Goal: Check status: Check status

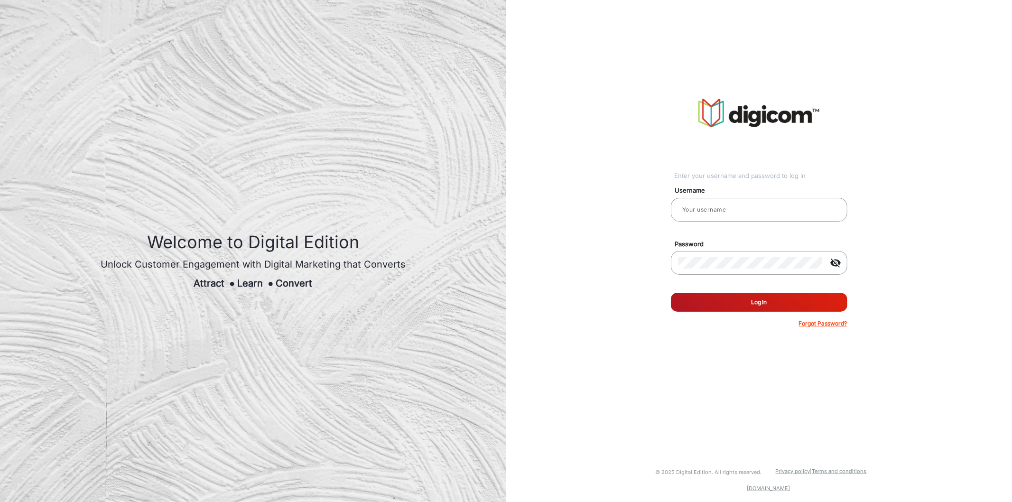
type input "[PERSON_NAME]"
click at [747, 306] on button "Log In" at bounding box center [759, 302] width 177 height 19
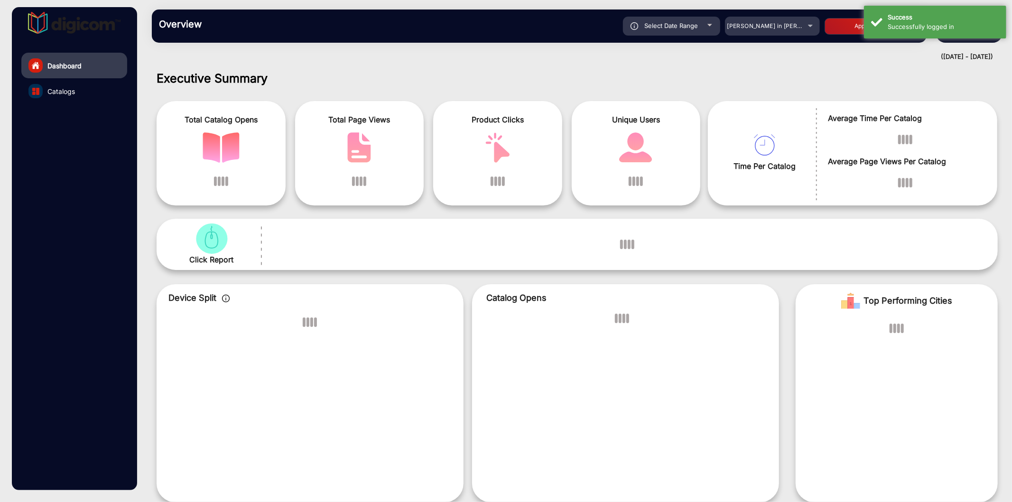
scroll to position [7, 0]
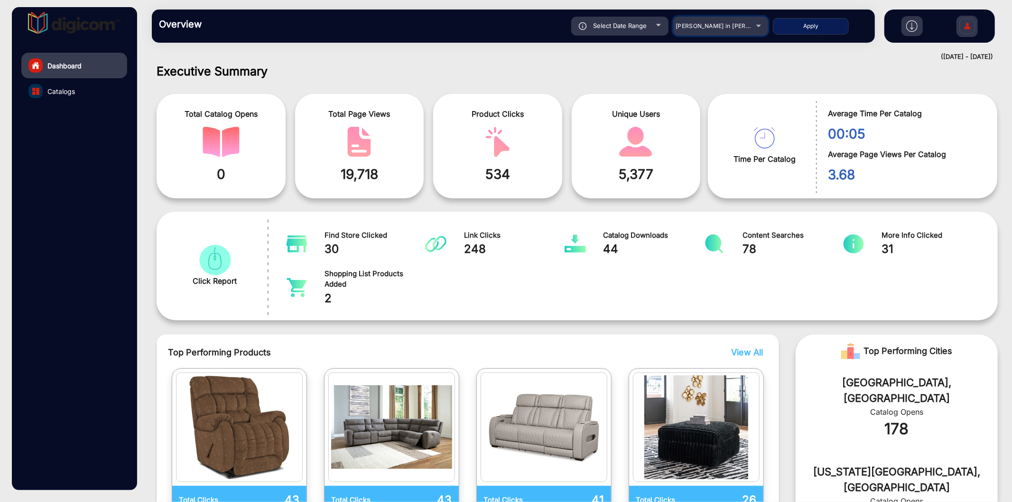
click at [731, 25] on span "[PERSON_NAME] in [PERSON_NAME]" at bounding box center [728, 25] width 105 height 7
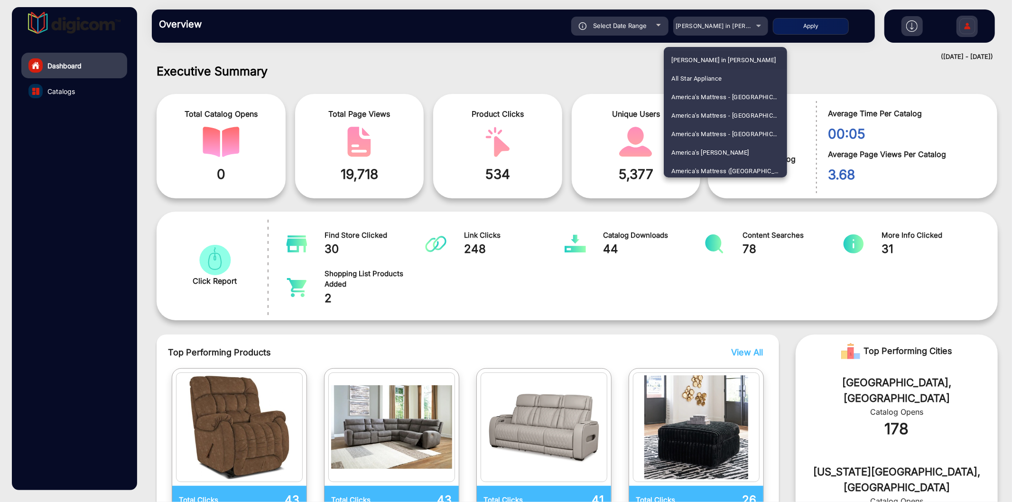
scroll to position [2039, 0]
click at [705, 112] on span "[PERSON_NAME] Foods" at bounding box center [705, 113] width 67 height 19
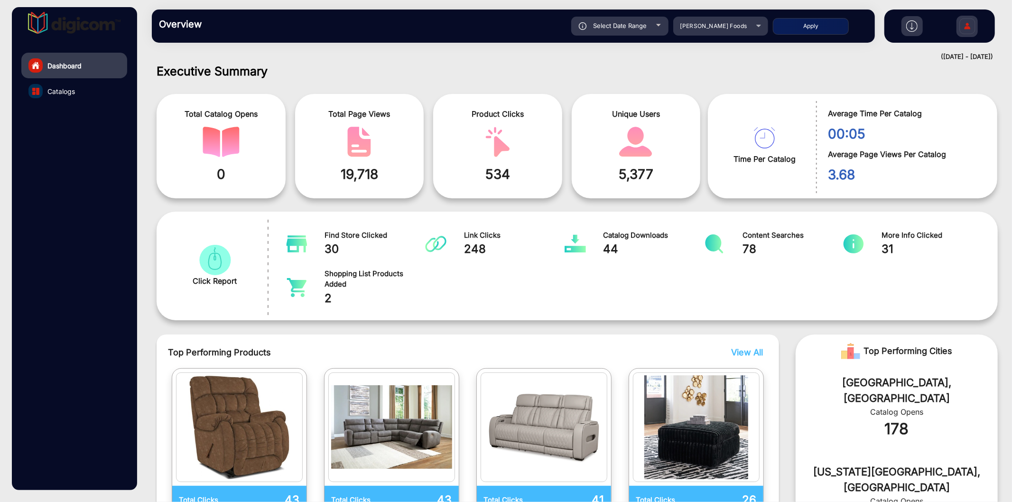
click at [644, 26] on span "Select Date Range" at bounding box center [620, 26] width 54 height 8
type input "[DATE]"
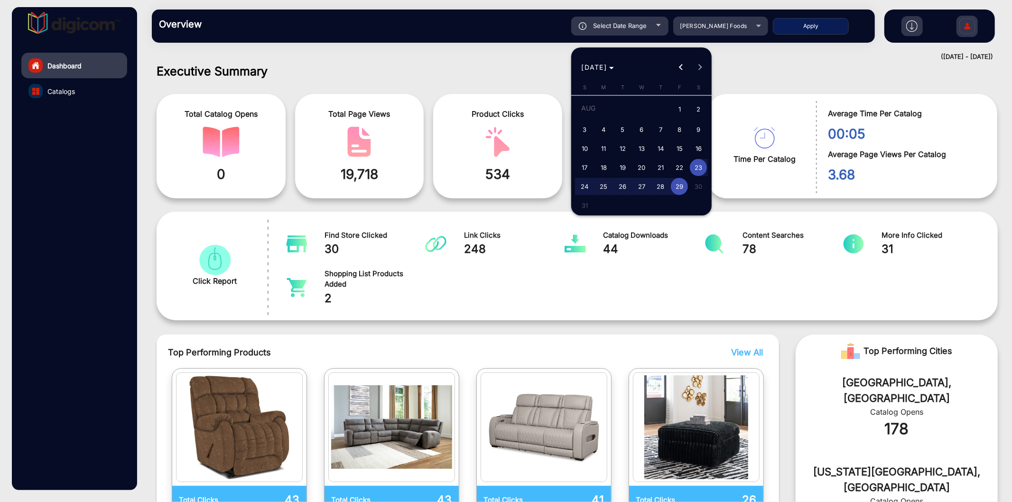
click at [481, 74] on div at bounding box center [506, 251] width 1012 height 502
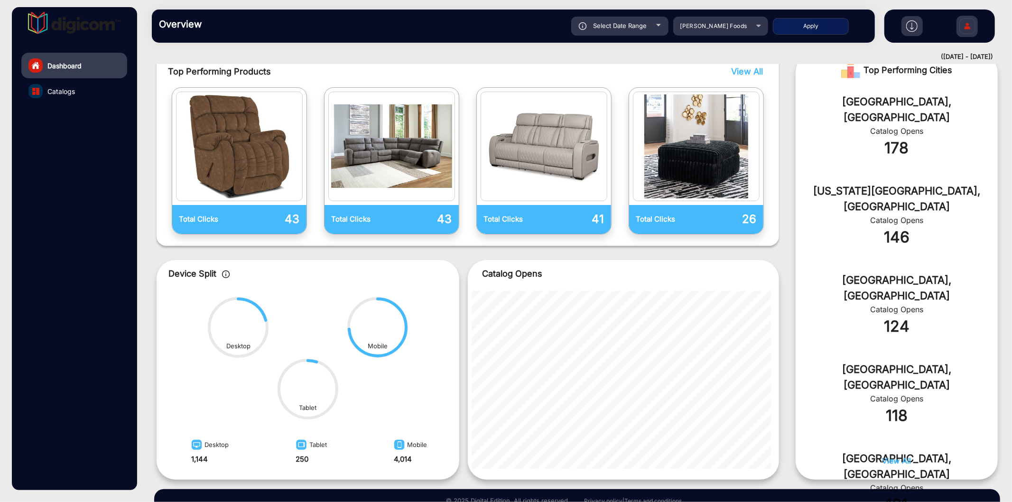
scroll to position [0, 0]
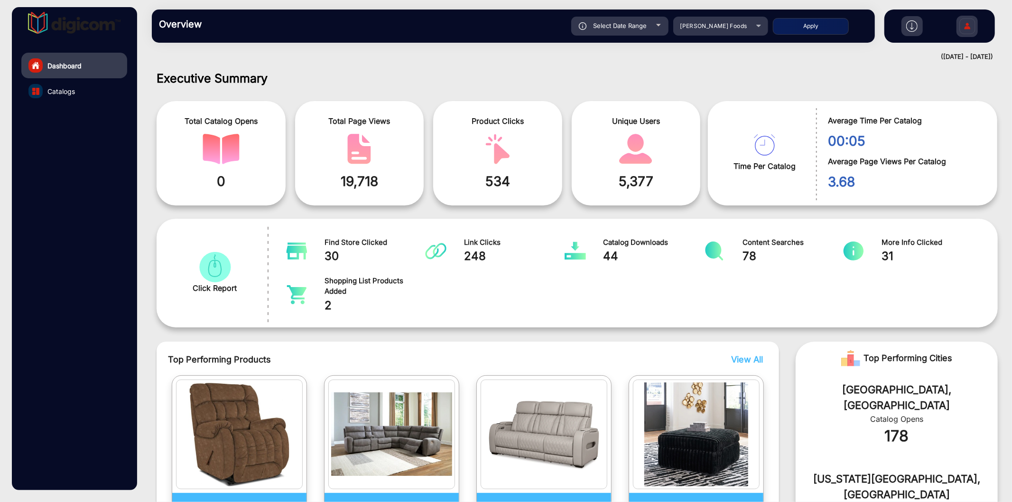
click at [616, 24] on span "Select Date Range" at bounding box center [620, 26] width 54 height 8
type input "[DATE]"
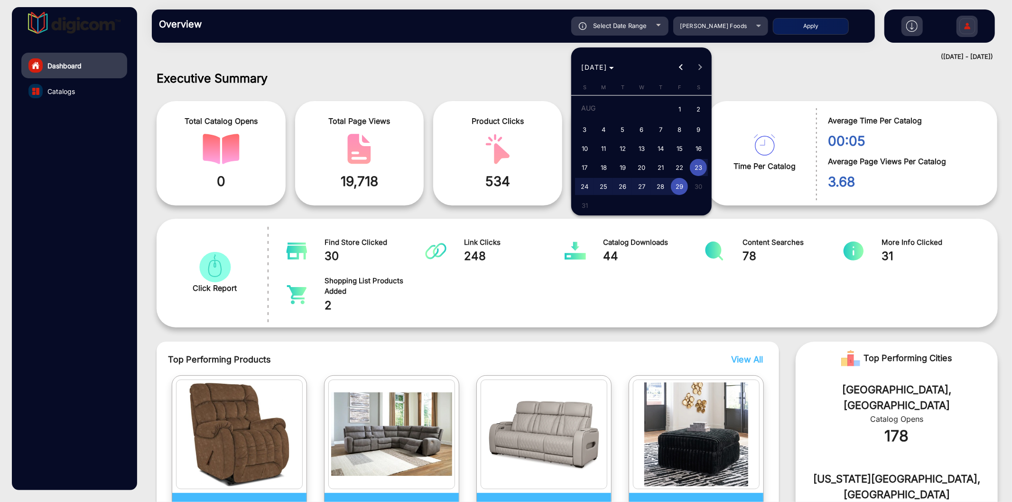
click at [412, 91] on div at bounding box center [506, 251] width 1012 height 502
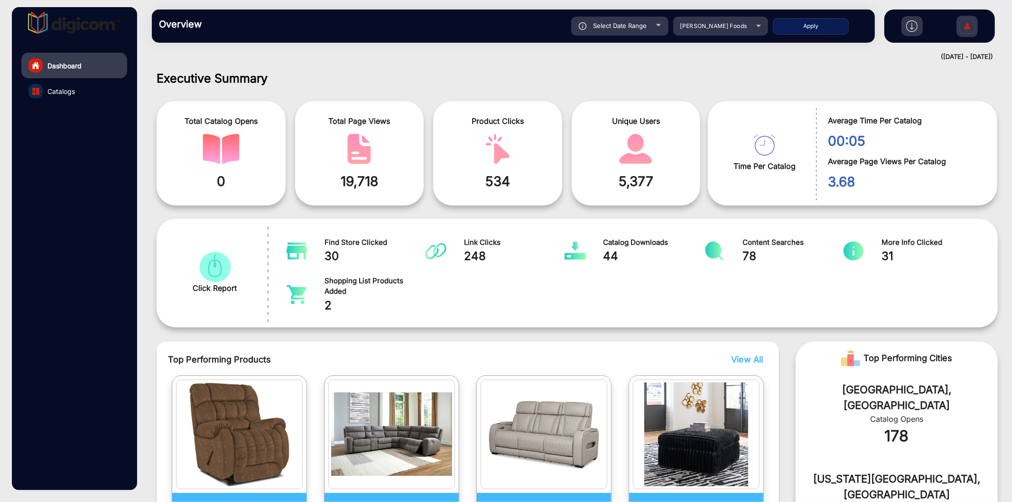
click at [607, 28] on span "Select Date Range" at bounding box center [620, 26] width 54 height 8
type input "[DATE]"
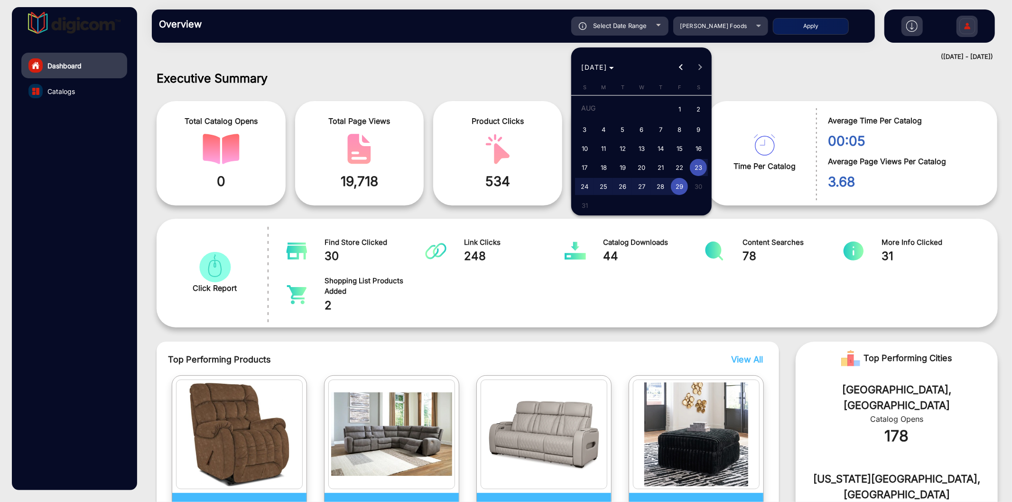
click at [413, 60] on div at bounding box center [506, 251] width 1012 height 502
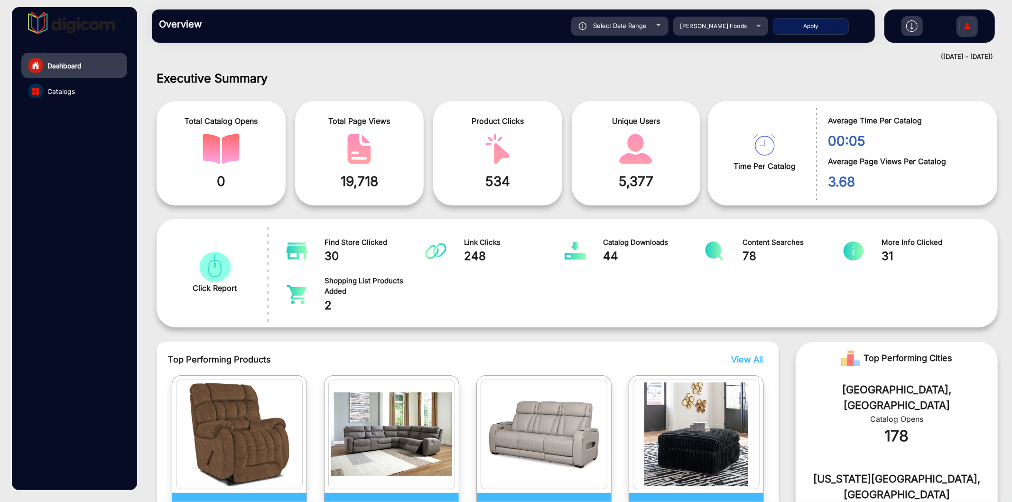
click at [626, 25] on span "Select Date Range" at bounding box center [620, 26] width 54 height 8
type input "[DATE]"
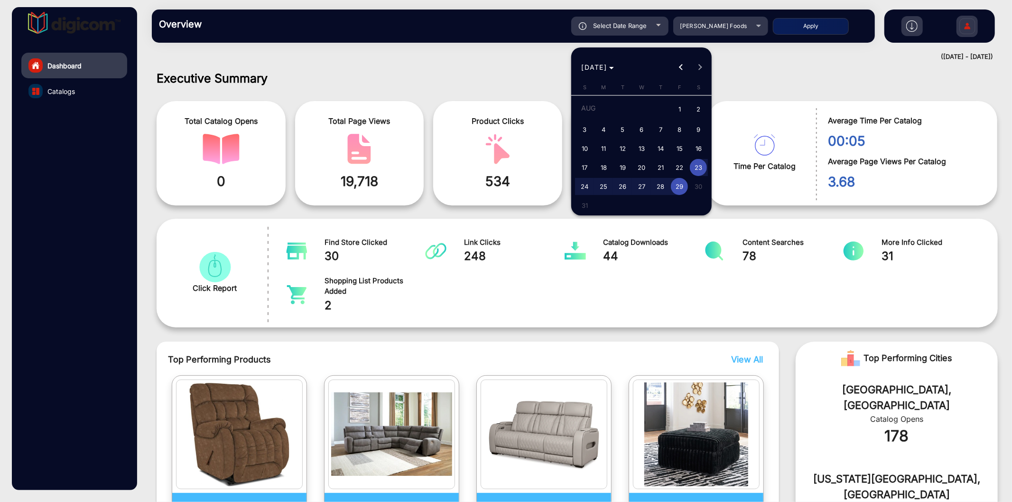
click at [796, 76] on div at bounding box center [506, 251] width 1012 height 502
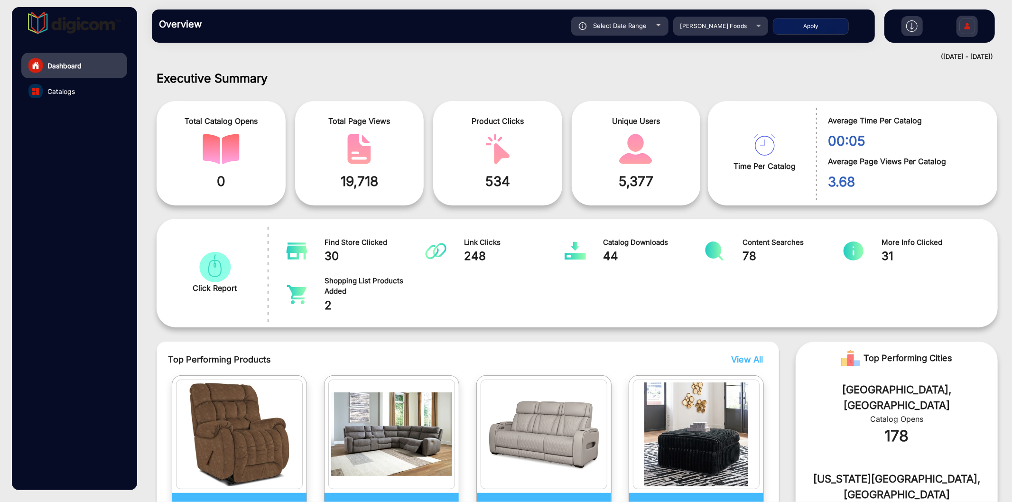
click at [638, 30] on div "Select Date Range" at bounding box center [619, 26] width 97 height 19
type input "[DATE]"
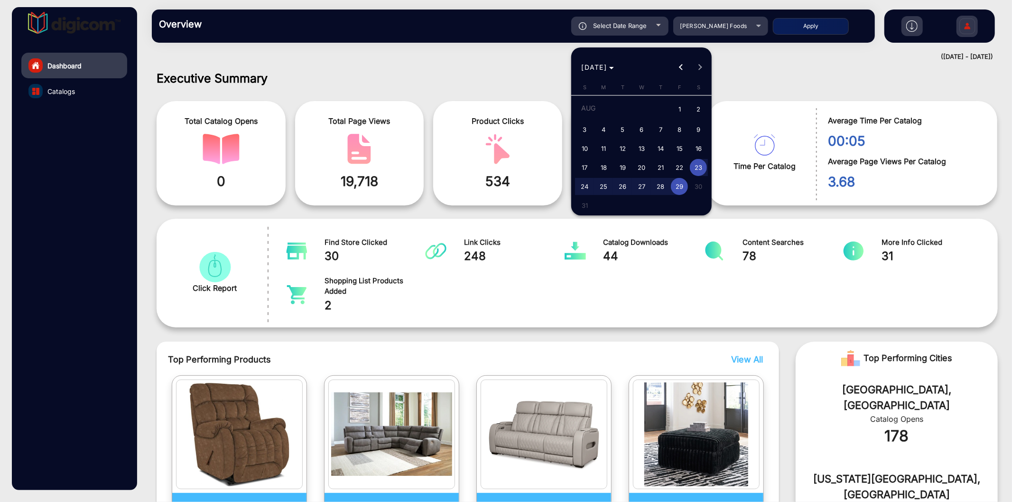
click at [413, 46] on div at bounding box center [506, 251] width 1012 height 502
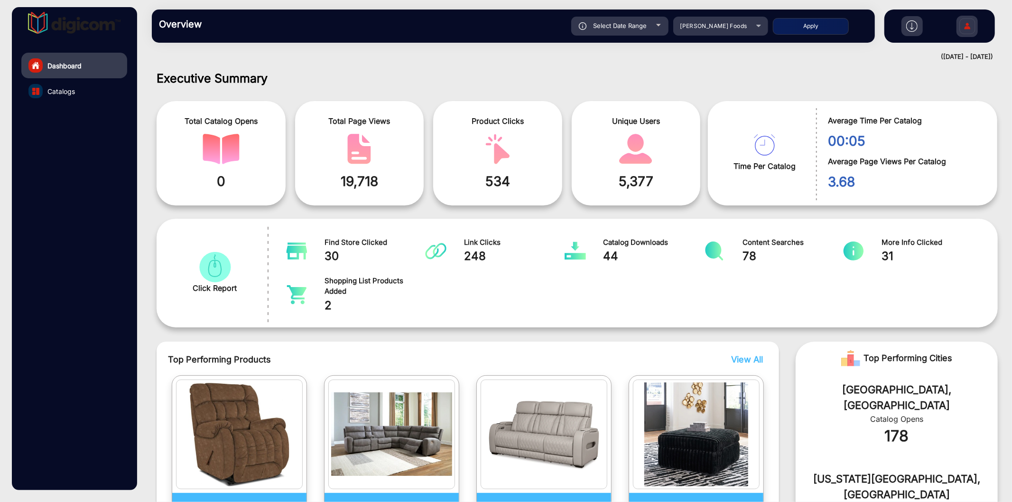
click at [821, 27] on button "Apply" at bounding box center [811, 26] width 76 height 17
type input "[DATE]"
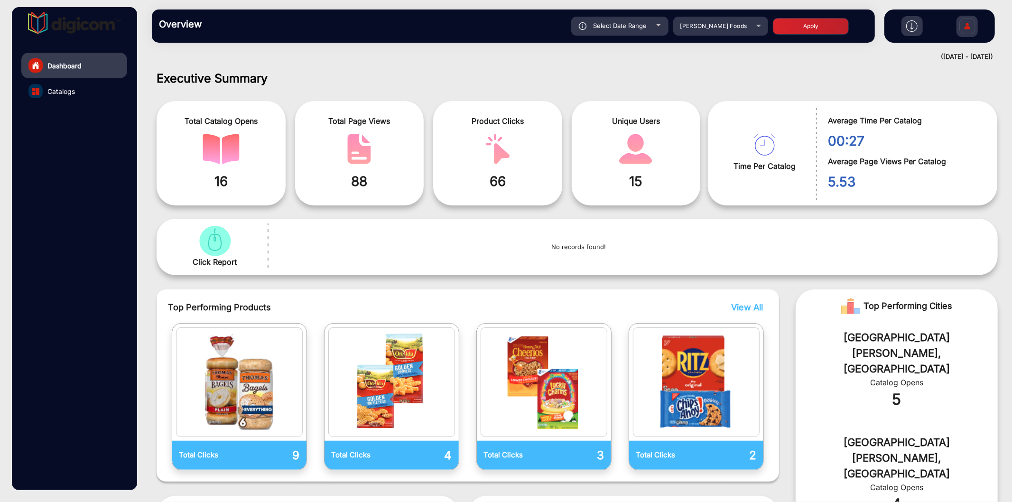
click at [622, 27] on span "Select Date Range" at bounding box center [620, 26] width 54 height 8
type input "[DATE]"
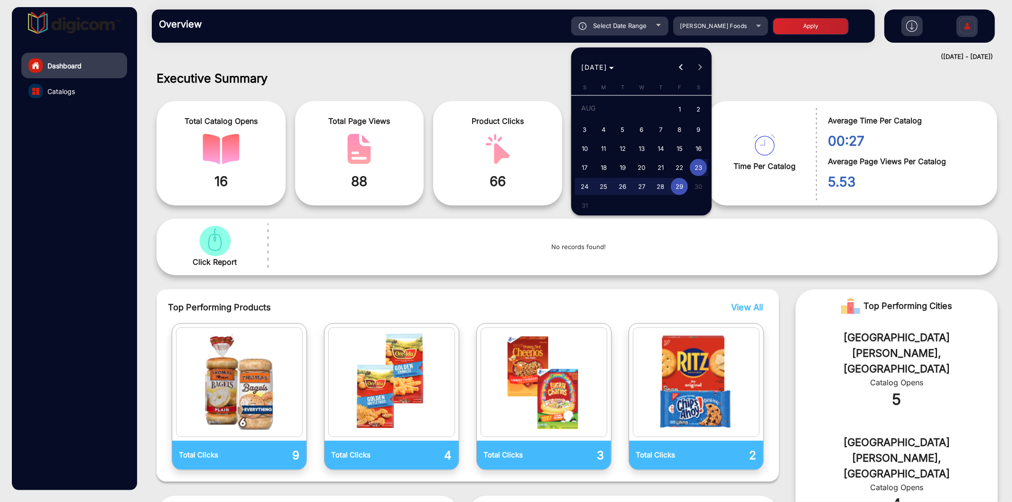
click at [679, 104] on span "1" at bounding box center [679, 109] width 17 height 19
type input "[DATE]"
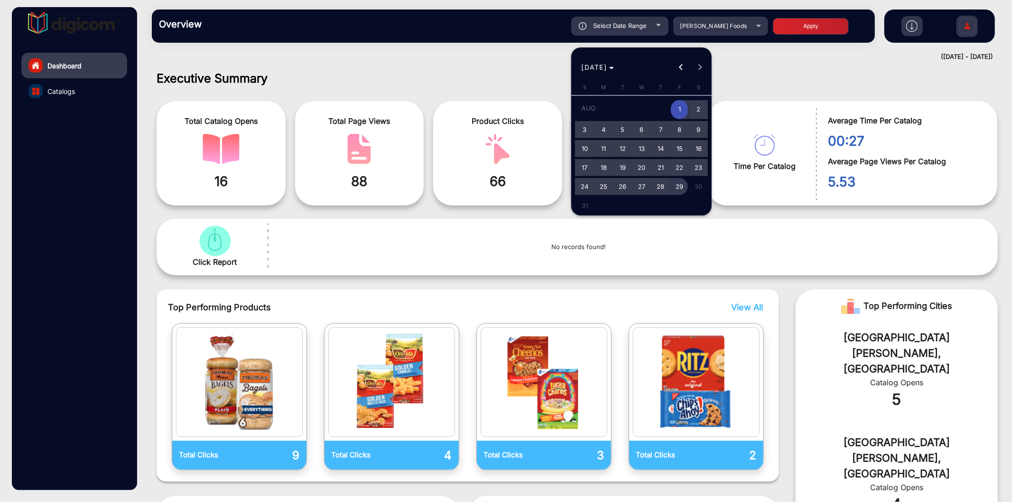
click at [676, 184] on span "29" at bounding box center [679, 186] width 17 height 17
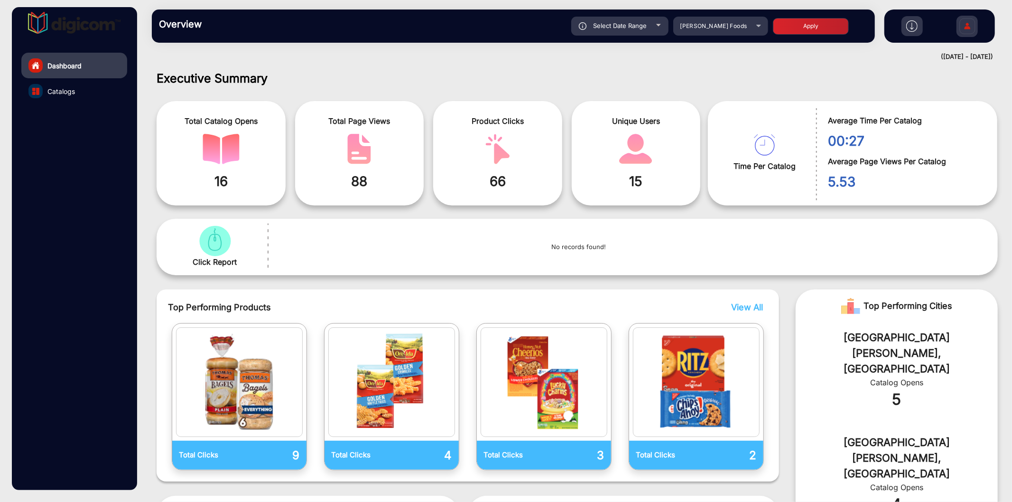
type input "[DATE]"
click at [795, 30] on button "Apply" at bounding box center [811, 26] width 76 height 17
type input "[DATE]"
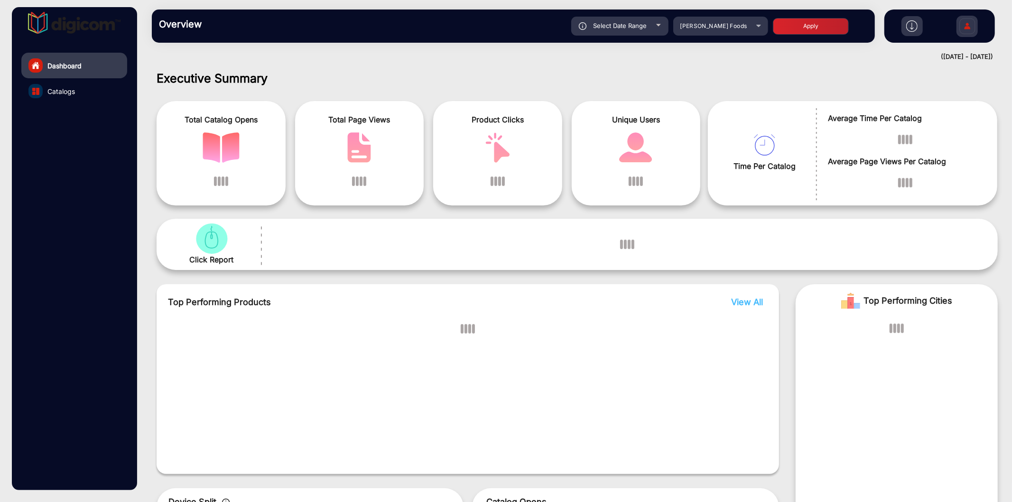
scroll to position [7, 0]
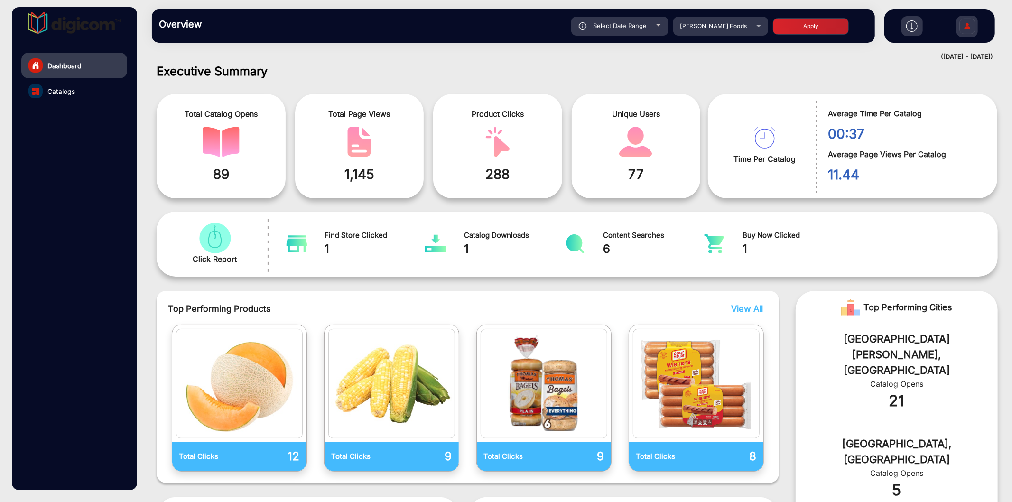
click at [607, 24] on span "Select Date Range" at bounding box center [620, 26] width 54 height 8
type input "[DATE]"
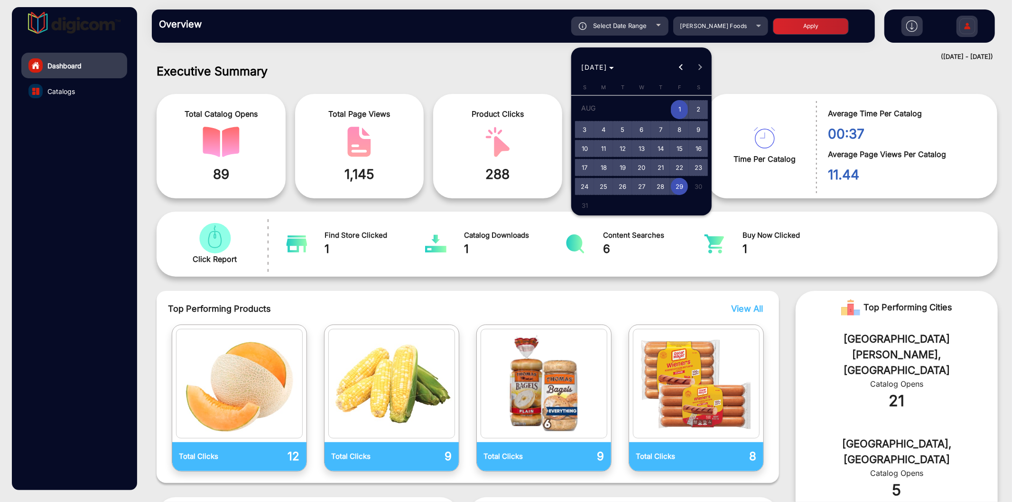
click at [584, 165] on span "17" at bounding box center [584, 167] width 17 height 17
type input "[DATE]"
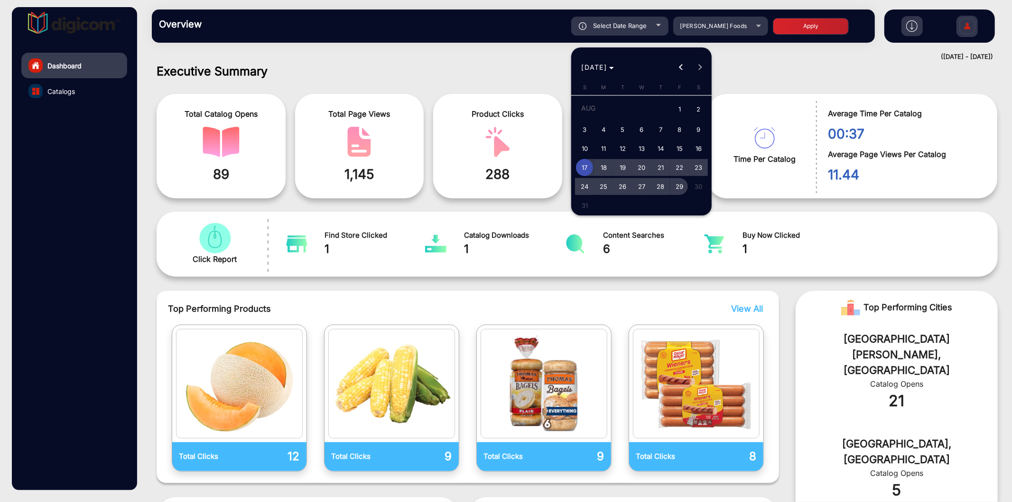
click at [680, 185] on span "29" at bounding box center [679, 186] width 17 height 17
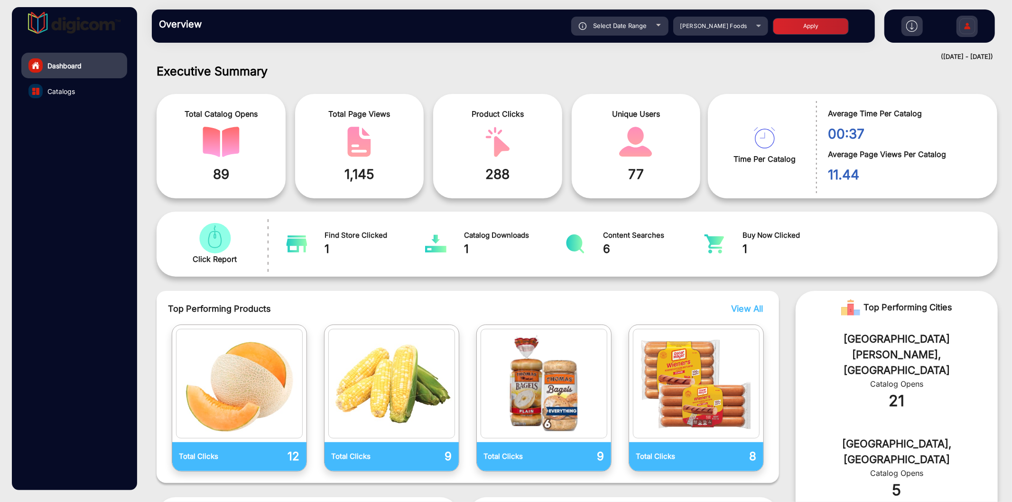
type input "[DATE]"
click at [796, 28] on button "Apply" at bounding box center [811, 26] width 76 height 17
type input "[DATE]"
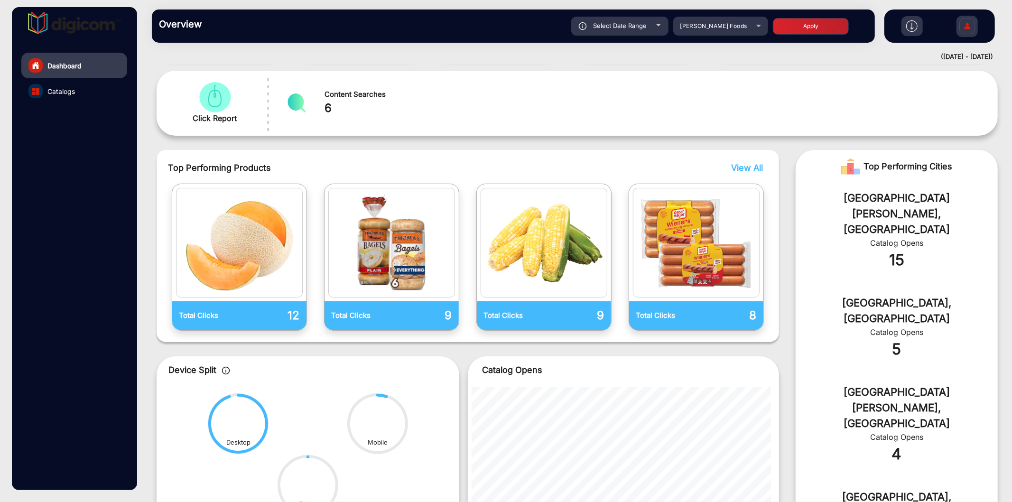
scroll to position [282, 0]
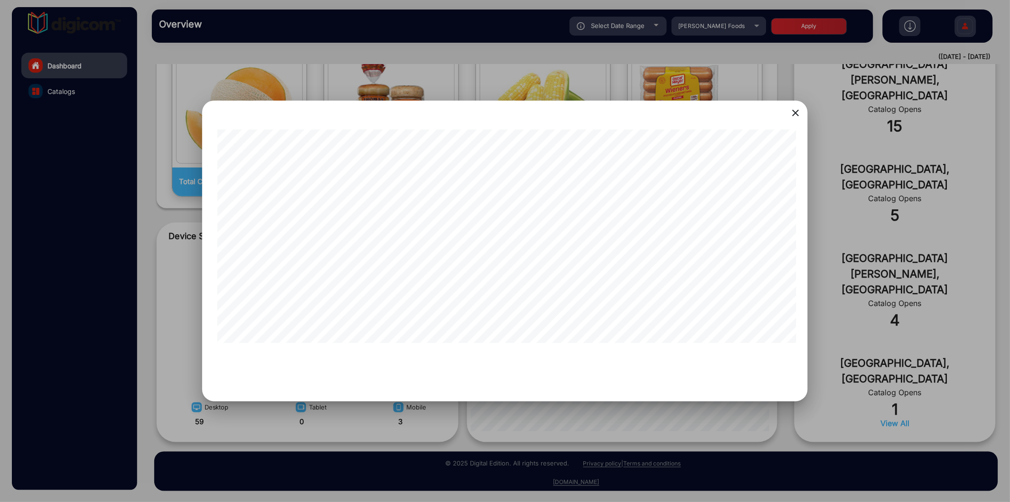
click at [506, 423] on div at bounding box center [505, 251] width 1010 height 502
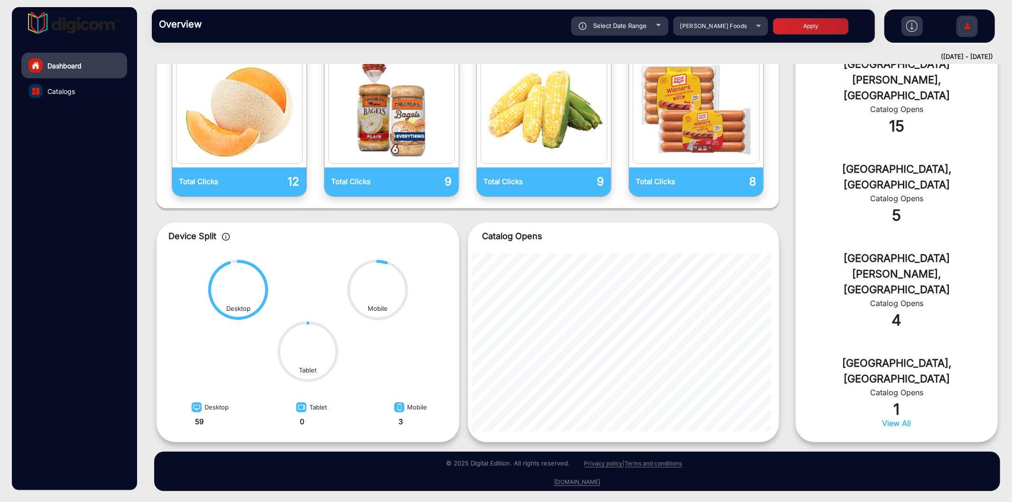
click at [45, 95] on link "Catalogs" at bounding box center [74, 91] width 106 height 26
click at [58, 89] on span "Catalogs" at bounding box center [61, 91] width 28 height 10
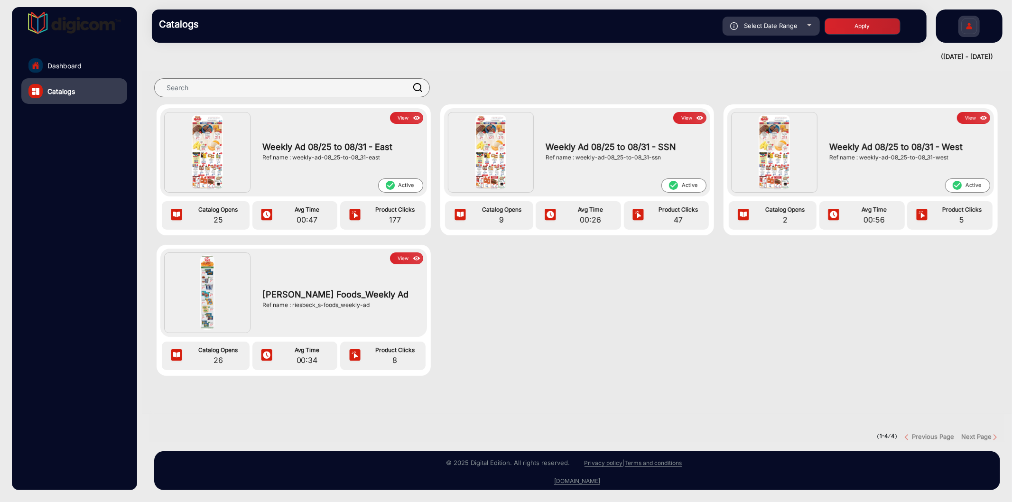
drag, startPoint x: 382, startPoint y: 155, endPoint x: 301, endPoint y: 158, distance: 81.2
click at [295, 158] on div "Ref name : weekly-ad-08_25-to-08_31-east" at bounding box center [340, 157] width 156 height 9
copy div "weekly-ad-08_25-to-08_31-east"
click at [404, 117] on button "View" at bounding box center [406, 118] width 33 height 12
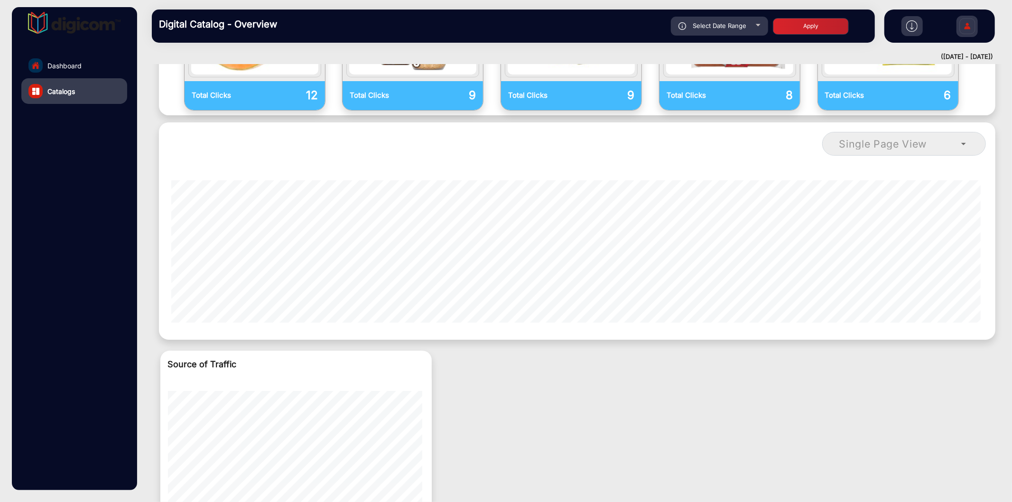
scroll to position [605, 0]
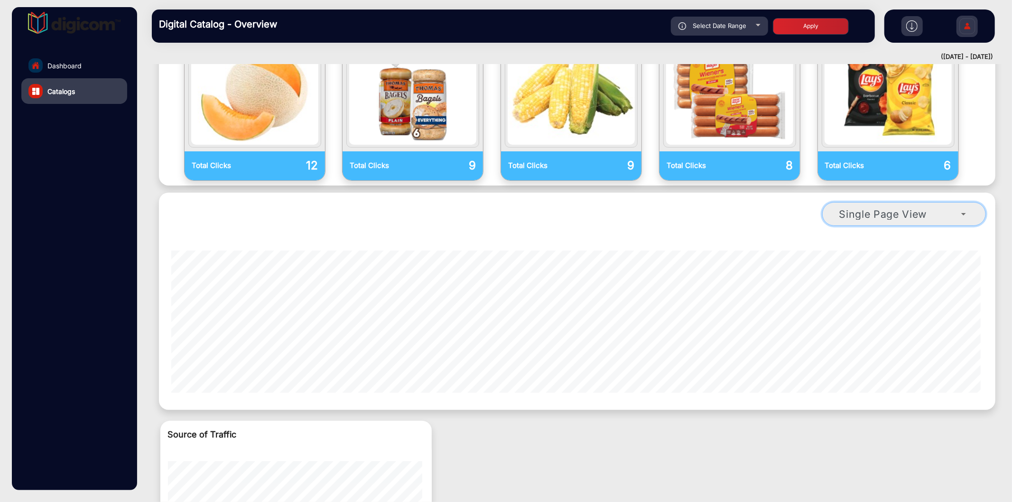
click at [895, 202] on mat-select "Single Page View" at bounding box center [905, 214] width 164 height 24
click at [946, 208] on div "Single Page View" at bounding box center [901, 213] width 122 height 11
click at [963, 208] on icon at bounding box center [963, 213] width 11 height 11
click at [962, 208] on icon at bounding box center [963, 213] width 11 height 11
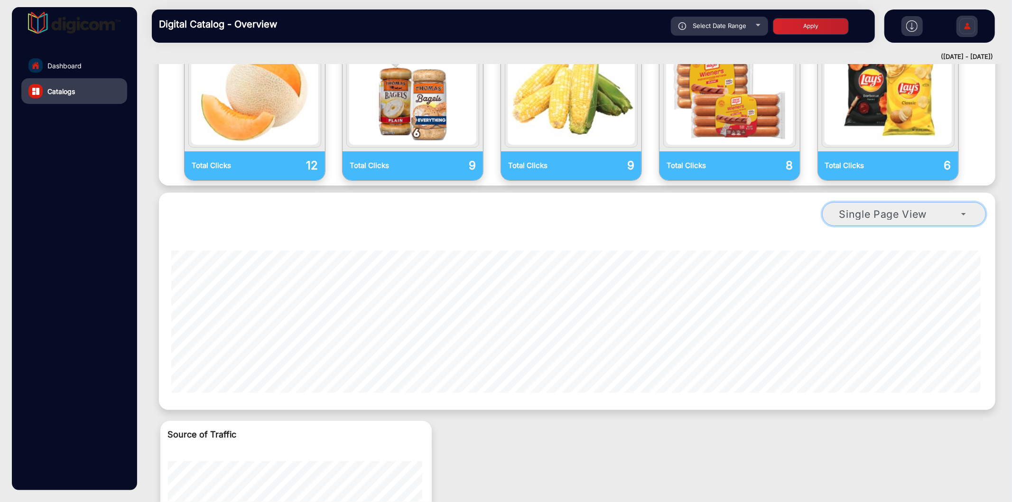
click at [962, 208] on icon at bounding box center [963, 213] width 11 height 11
click at [734, 197] on div "Single Page View" at bounding box center [577, 302] width 837 height 218
click at [862, 208] on span "Single Page View" at bounding box center [884, 214] width 88 height 12
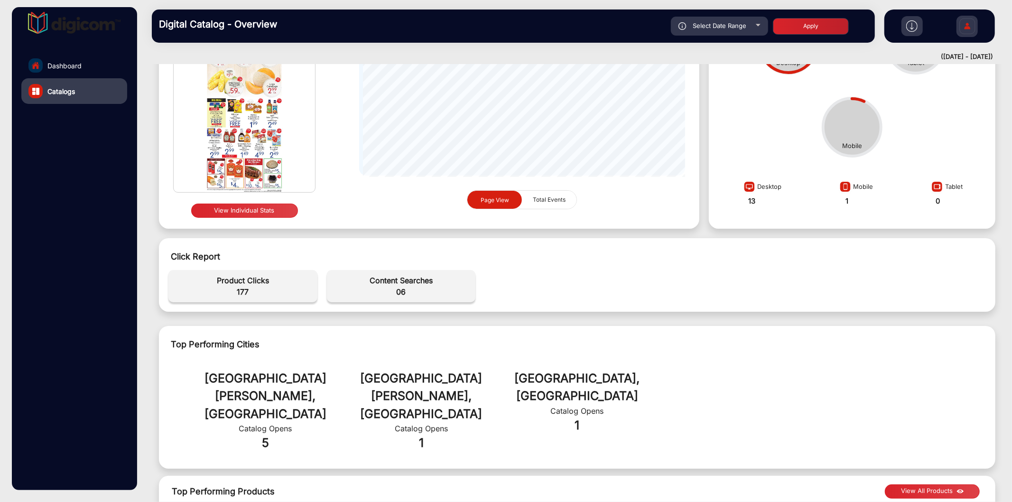
scroll to position [43, 0]
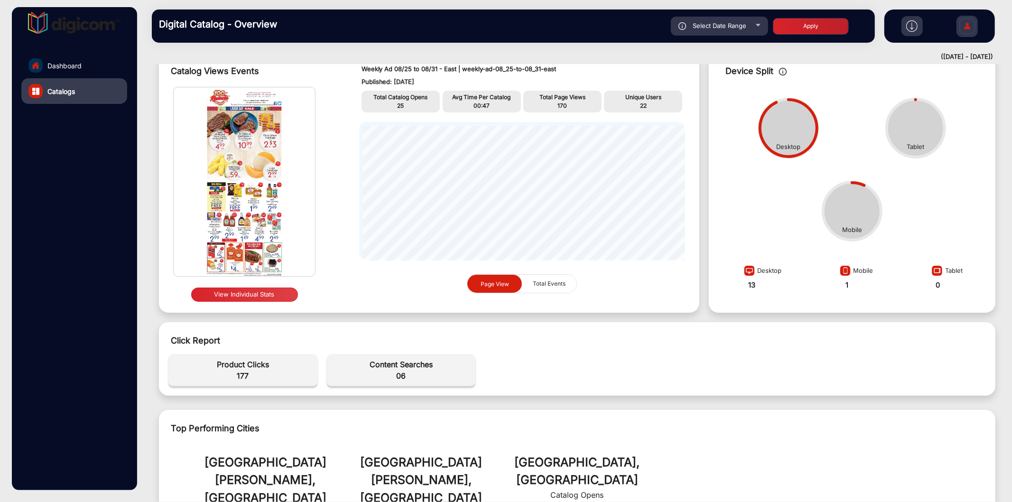
click at [253, 292] on button "View Individual Stats" at bounding box center [244, 295] width 107 height 14
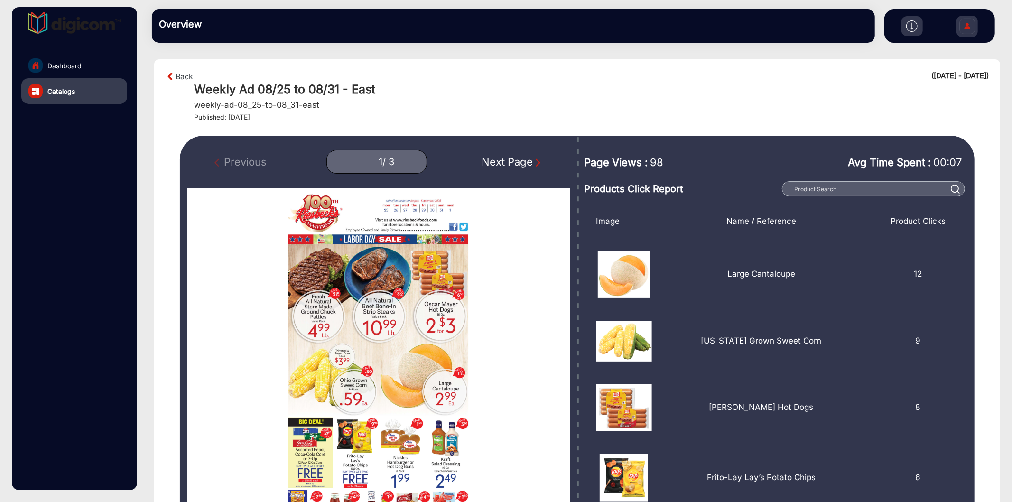
click at [518, 161] on div "Next Page" at bounding box center [512, 162] width 61 height 16
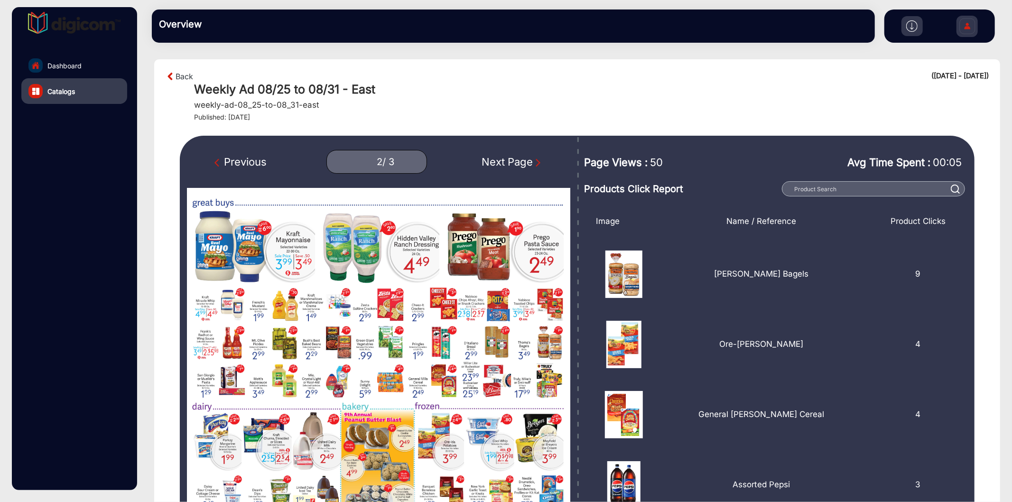
click at [518, 161] on div "Next Page" at bounding box center [512, 162] width 61 height 16
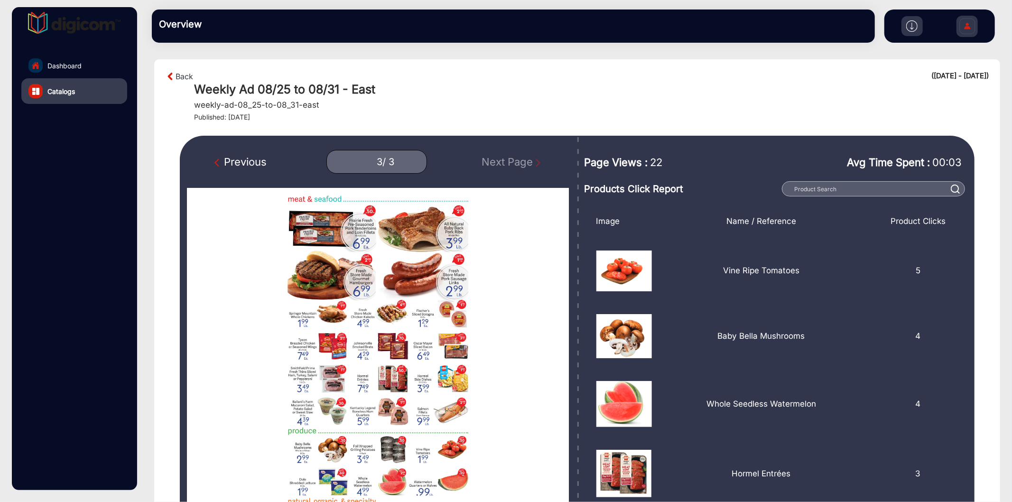
click at [231, 161] on div "Previous" at bounding box center [241, 162] width 52 height 16
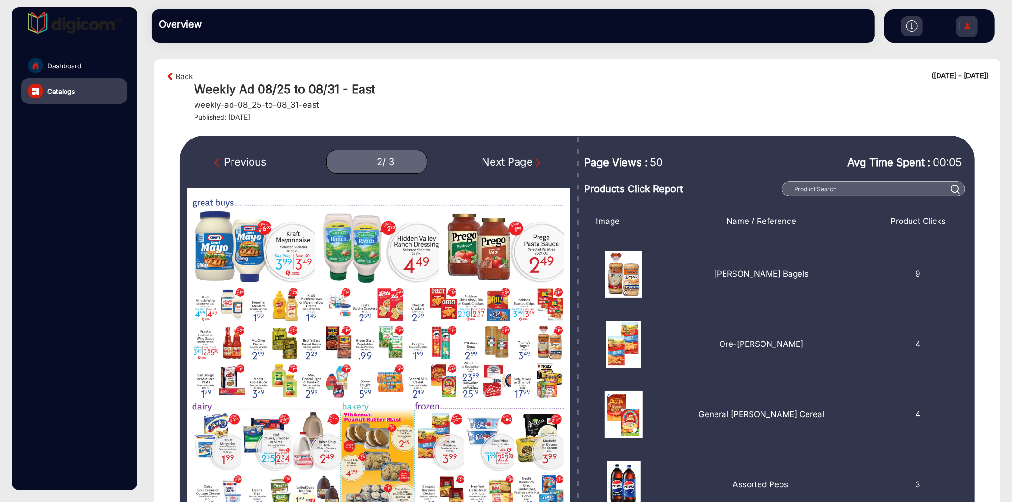
click at [258, 160] on div "Previous" at bounding box center [241, 162] width 52 height 16
type input "1"
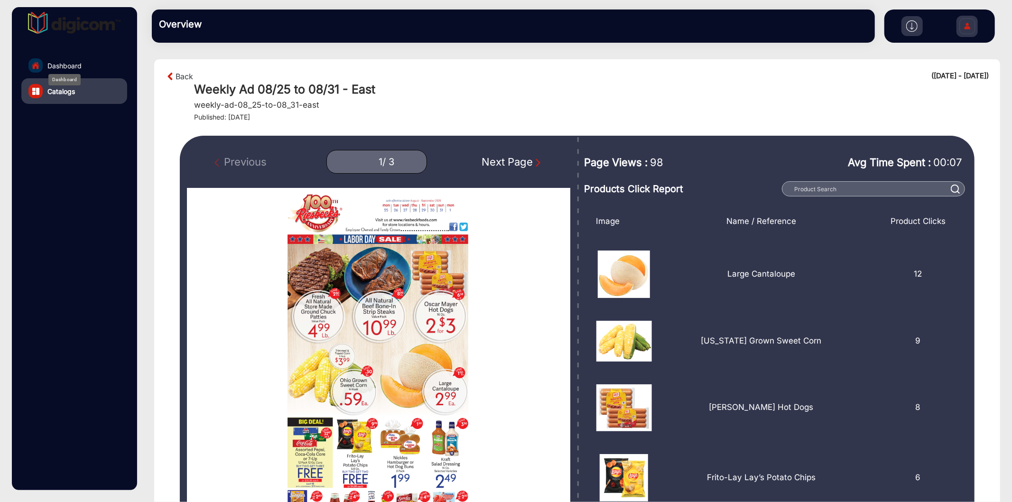
click at [59, 61] on span "Dashboard" at bounding box center [64, 66] width 34 height 10
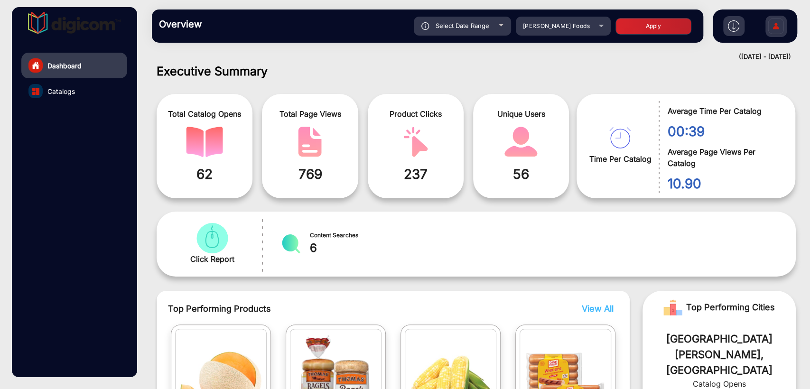
scroll to position [8, 0]
click at [547, 33] on mat-select "[PERSON_NAME] Foods" at bounding box center [563, 26] width 95 height 19
click at [550, 21] on div "[PERSON_NAME] Foods" at bounding box center [556, 25] width 76 height 11
click at [551, 26] on div at bounding box center [405, 194] width 810 height 389
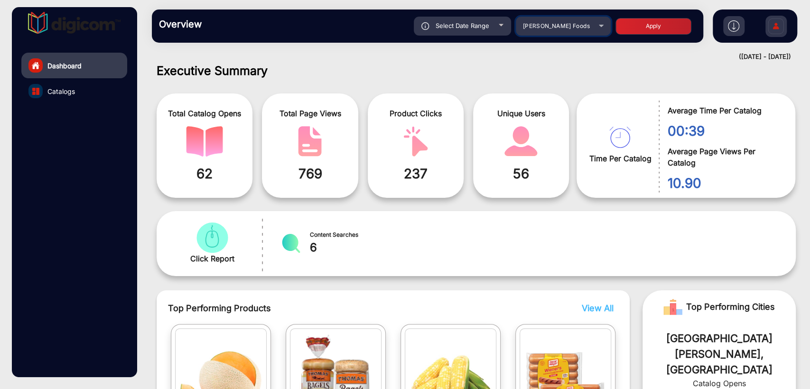
click at [525, 27] on div "[PERSON_NAME] Foods" at bounding box center [556, 25] width 76 height 11
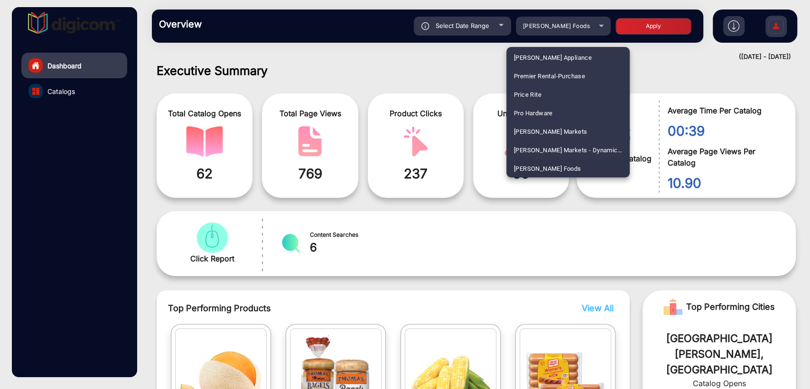
scroll to position [854, 0]
click at [530, 109] on span "[PERSON_NAME]" at bounding box center [538, 112] width 48 height 19
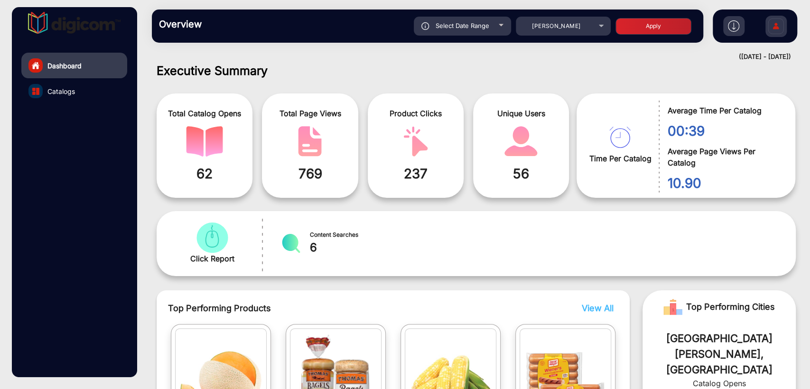
click at [474, 31] on div "Select Date Range" at bounding box center [462, 26] width 97 height 19
type input "[DATE]"
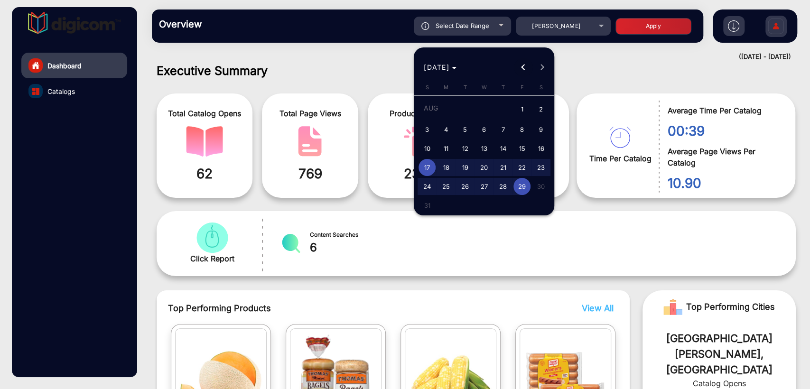
click at [524, 74] on span "Previous month" at bounding box center [523, 67] width 19 height 19
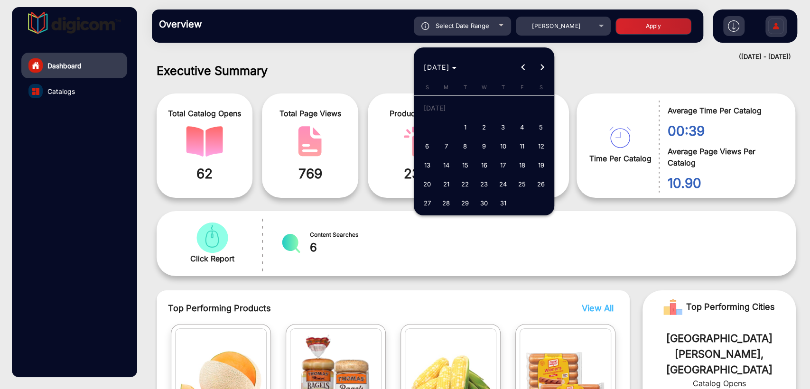
click at [547, 184] on span "26" at bounding box center [541, 184] width 17 height 17
type input "[DATE]"
click at [506, 206] on span "31" at bounding box center [503, 203] width 17 height 17
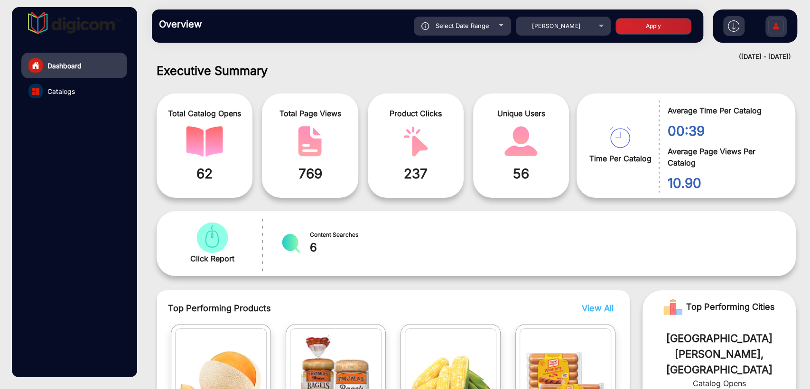
type input "[DATE]"
click at [633, 31] on button "Apply" at bounding box center [654, 26] width 76 height 17
type input "[DATE]"
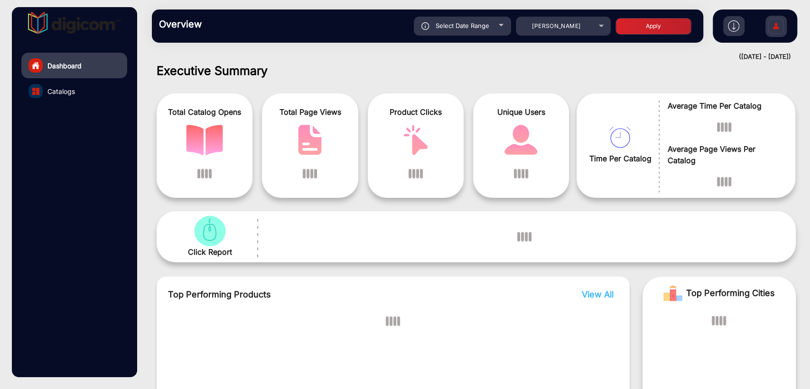
scroll to position [7, 0]
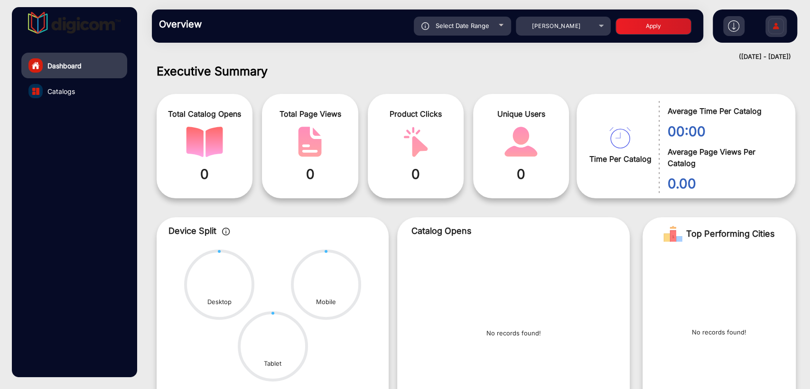
click at [462, 22] on span "Select Date Range" at bounding box center [463, 26] width 54 height 8
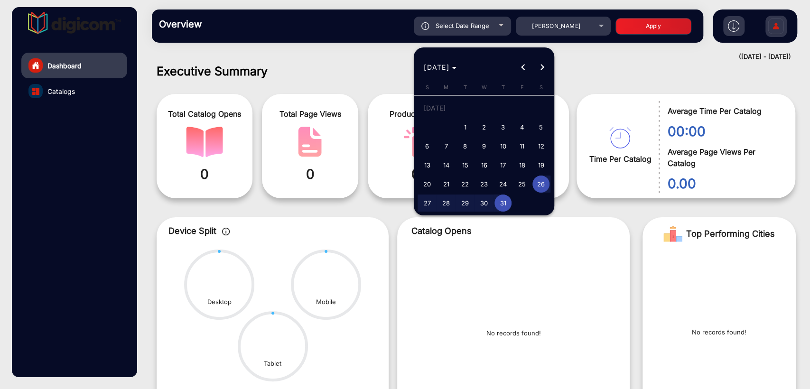
type input "[DATE]"
click at [543, 65] on span "Next month" at bounding box center [542, 67] width 19 height 19
click at [524, 101] on span "1" at bounding box center [522, 109] width 17 height 19
type input "[DATE]"
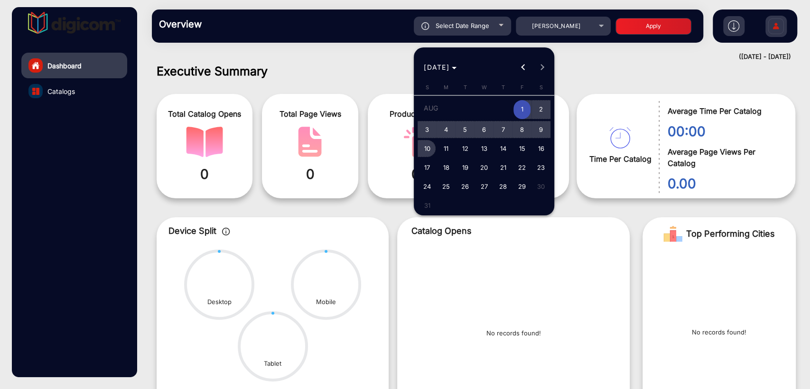
click at [429, 144] on span "10" at bounding box center [427, 148] width 17 height 17
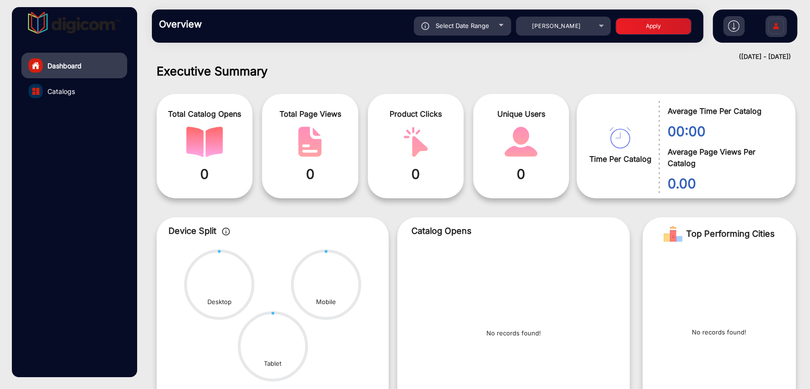
type input "[DATE]"
click at [622, 23] on button "Apply" at bounding box center [654, 26] width 76 height 17
type input "[DATE]"
click at [474, 28] on span "Select Date Range" at bounding box center [463, 26] width 54 height 8
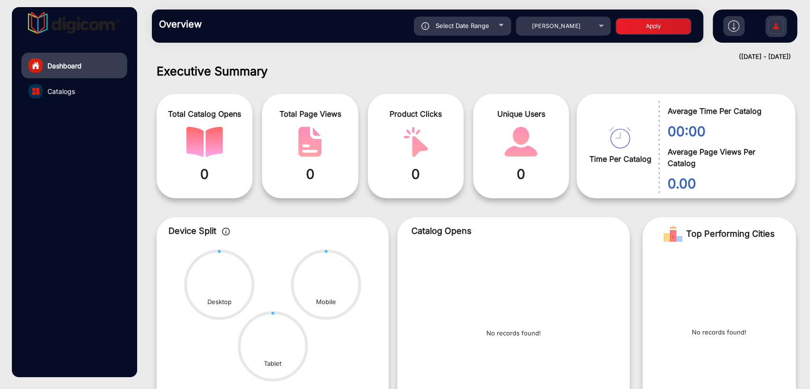
type input "[DATE]"
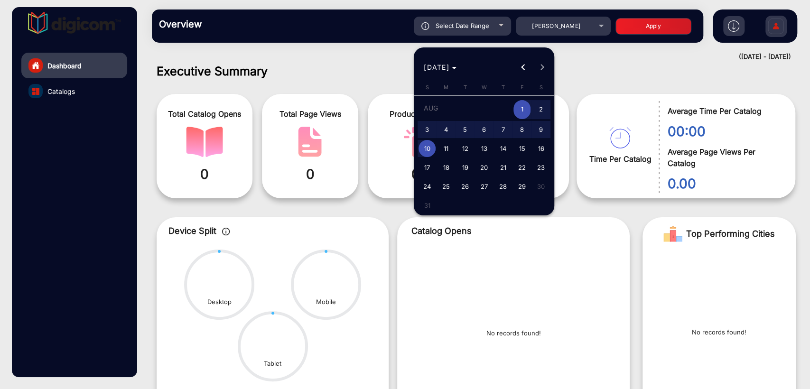
click at [446, 149] on span "11" at bounding box center [446, 148] width 17 height 17
type input "[DATE]"
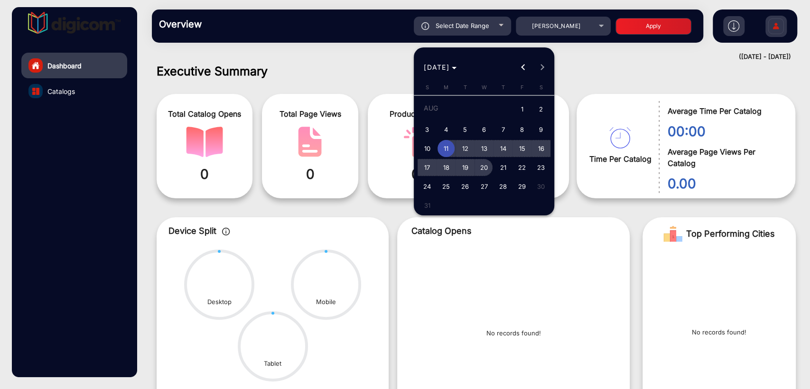
click at [490, 171] on span "20" at bounding box center [484, 167] width 17 height 17
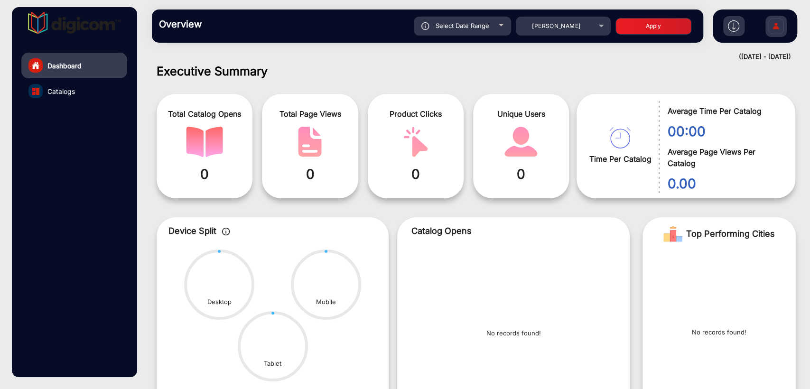
type input "[DATE]"
click at [649, 28] on button "Apply" at bounding box center [654, 26] width 76 height 17
type input "[DATE]"
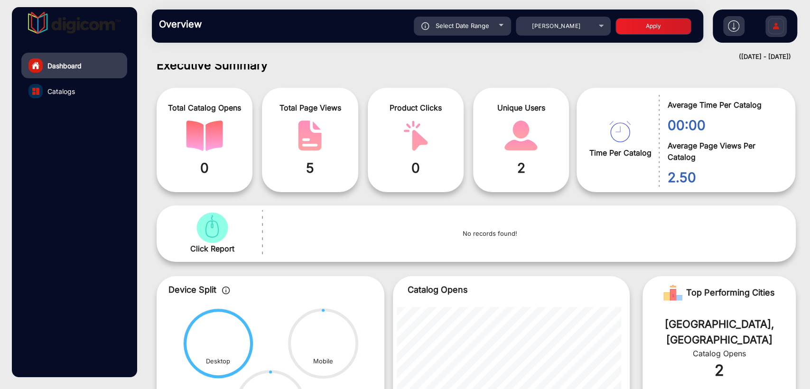
scroll to position [0, 0]
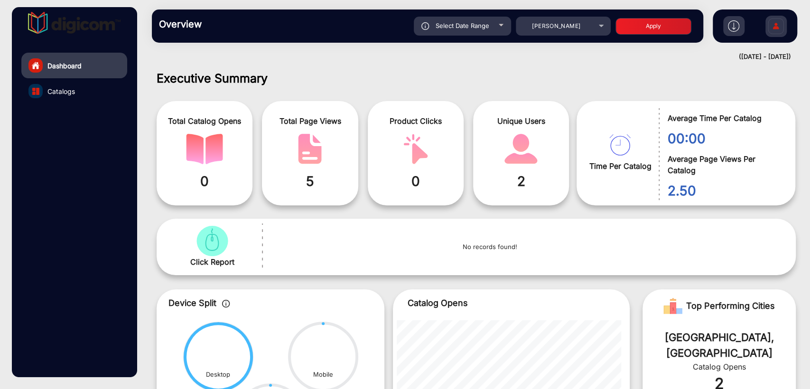
click at [484, 30] on div "Select Date Range" at bounding box center [462, 26] width 97 height 19
type input "[DATE]"
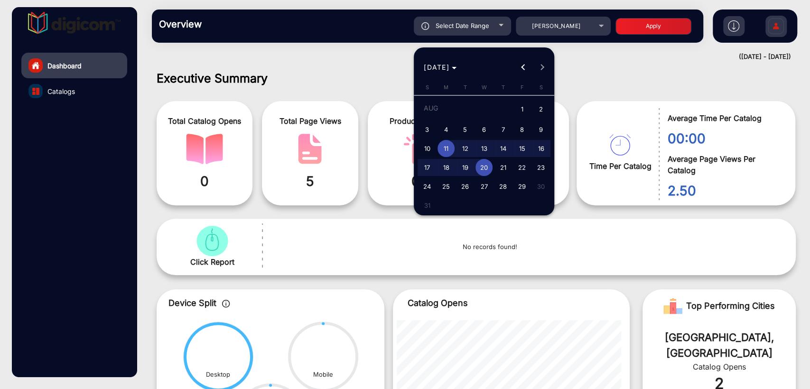
click at [502, 163] on span "21" at bounding box center [503, 167] width 17 height 17
type input "[DATE]"
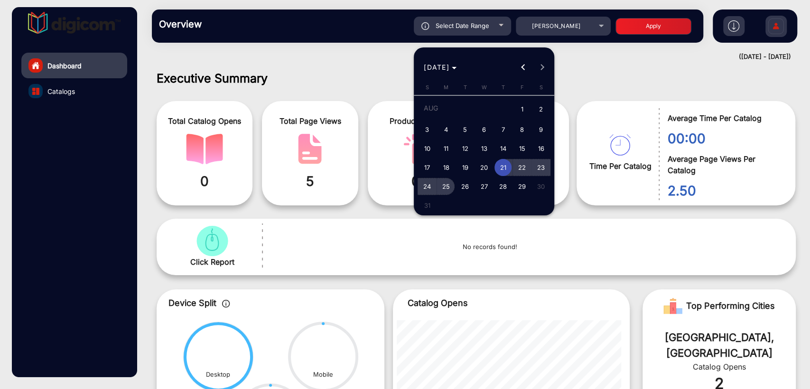
click at [446, 184] on span "25" at bounding box center [446, 186] width 17 height 17
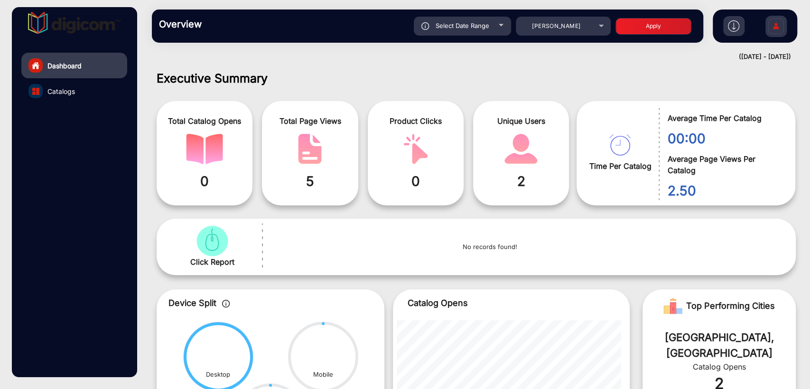
type input "[DATE]"
click at [631, 23] on button "Apply" at bounding box center [654, 26] width 76 height 17
type input "[DATE]"
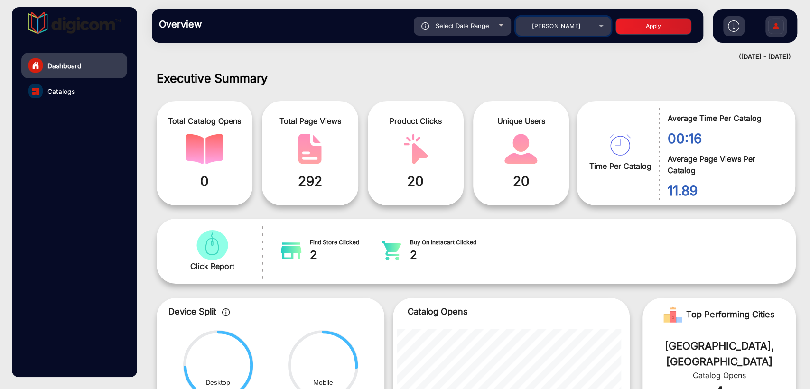
click at [555, 33] on mat-select "[PERSON_NAME]" at bounding box center [563, 26] width 95 height 19
click at [564, 28] on span "[PERSON_NAME]" at bounding box center [556, 25] width 48 height 7
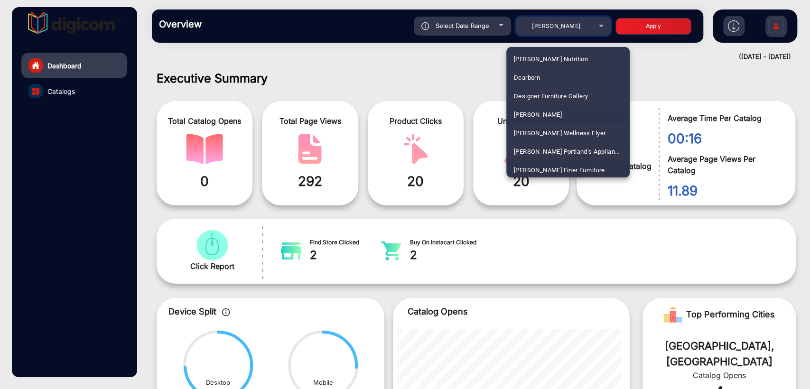
scroll to position [869, 0]
click at [544, 121] on span "[PERSON_NAME] Wellness Flyer" at bounding box center [560, 116] width 92 height 19
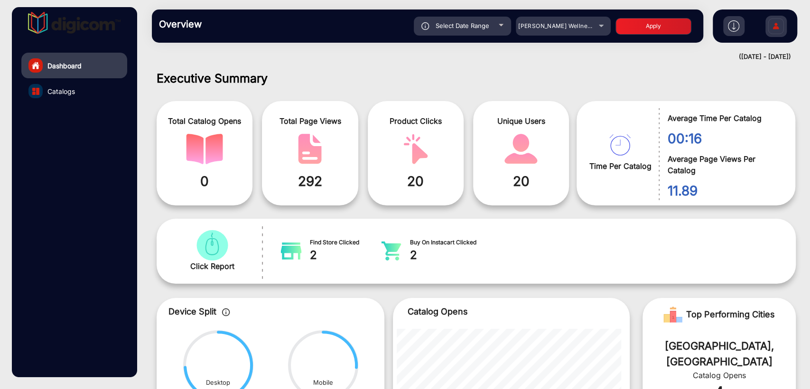
click at [663, 30] on button "Apply" at bounding box center [654, 26] width 76 height 17
type input "[DATE]"
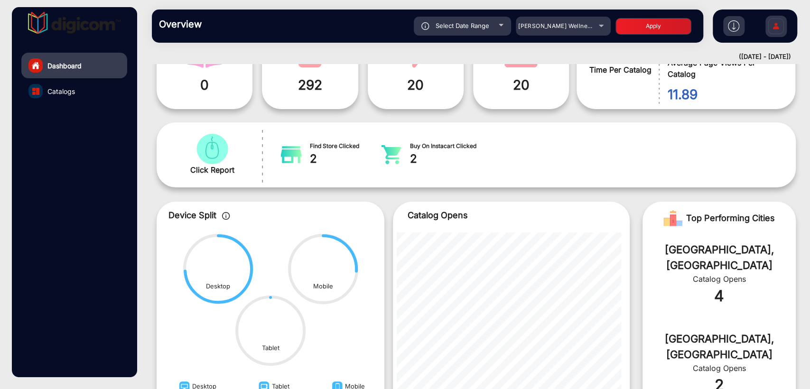
scroll to position [0, 0]
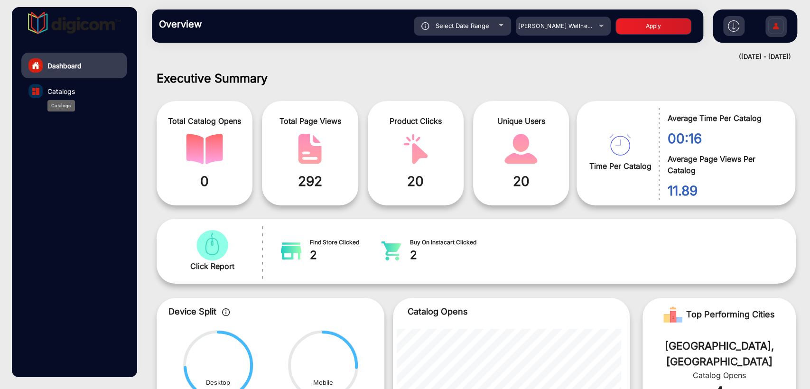
click at [50, 88] on span "Catalogs" at bounding box center [61, 91] width 28 height 10
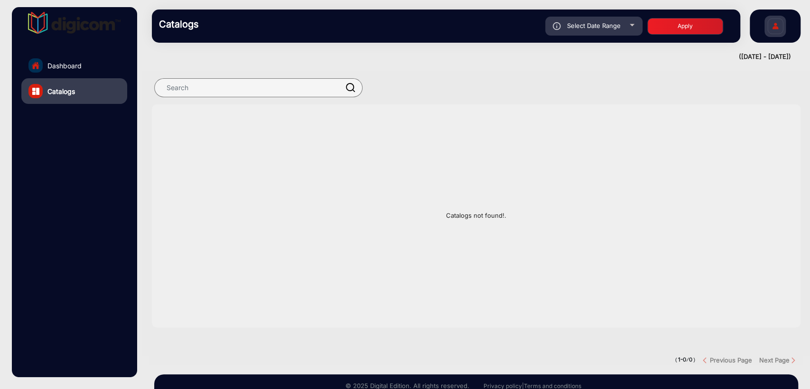
click at [85, 66] on link "Dashboard" at bounding box center [74, 66] width 106 height 26
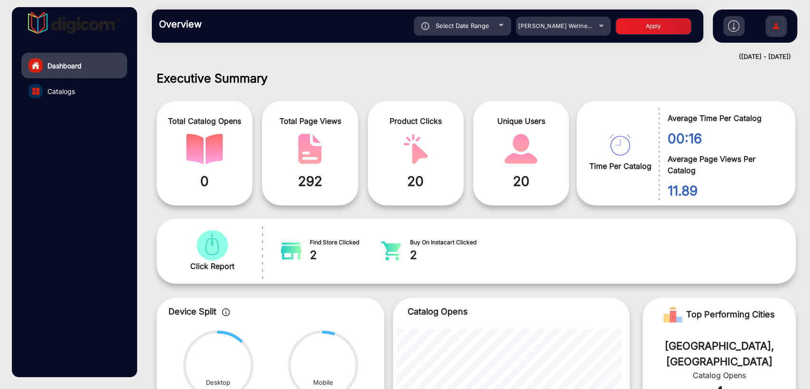
scroll to position [7, 0]
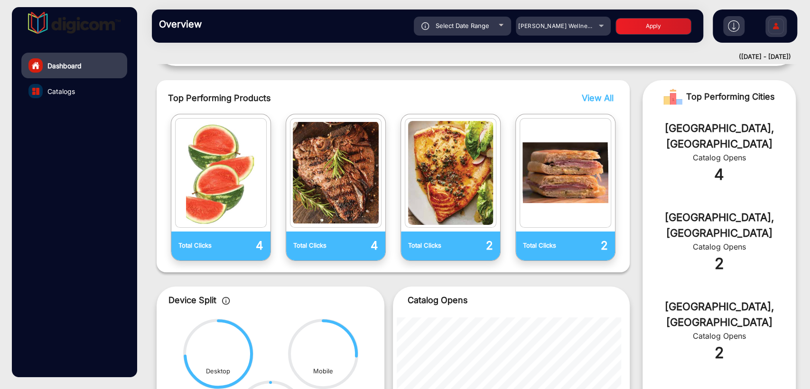
scroll to position [395, 0]
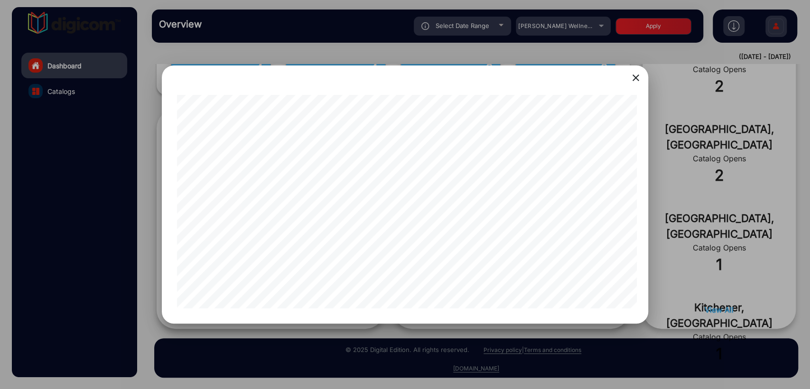
click at [638, 80] on mat-icon "close" at bounding box center [635, 77] width 11 height 11
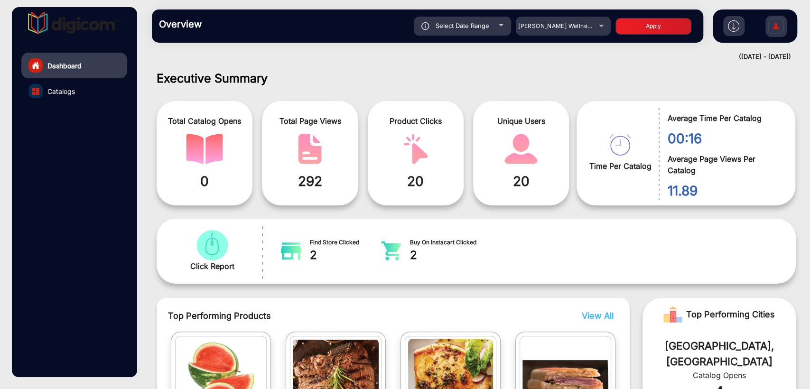
scroll to position [0, 0]
click at [467, 28] on span "Select Date Range" at bounding box center [463, 26] width 54 height 8
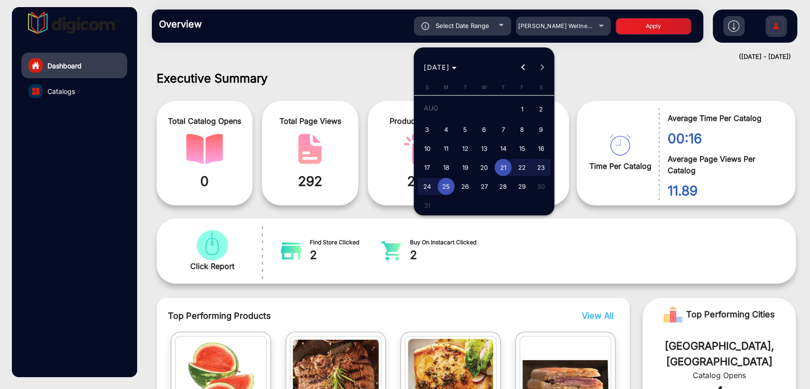
click at [484, 166] on span "20" at bounding box center [484, 167] width 17 height 17
type input "[DATE]"
click at [484, 166] on span "20" at bounding box center [484, 167] width 17 height 17
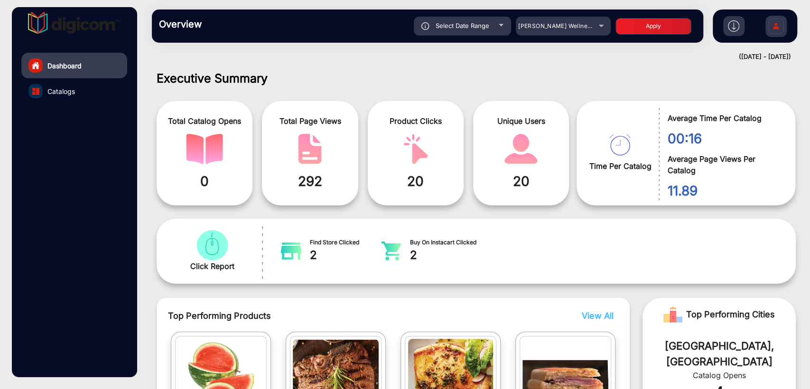
type input "[DATE]"
click at [652, 27] on button "Apply" at bounding box center [654, 26] width 76 height 17
